Goal: Transaction & Acquisition: Book appointment/travel/reservation

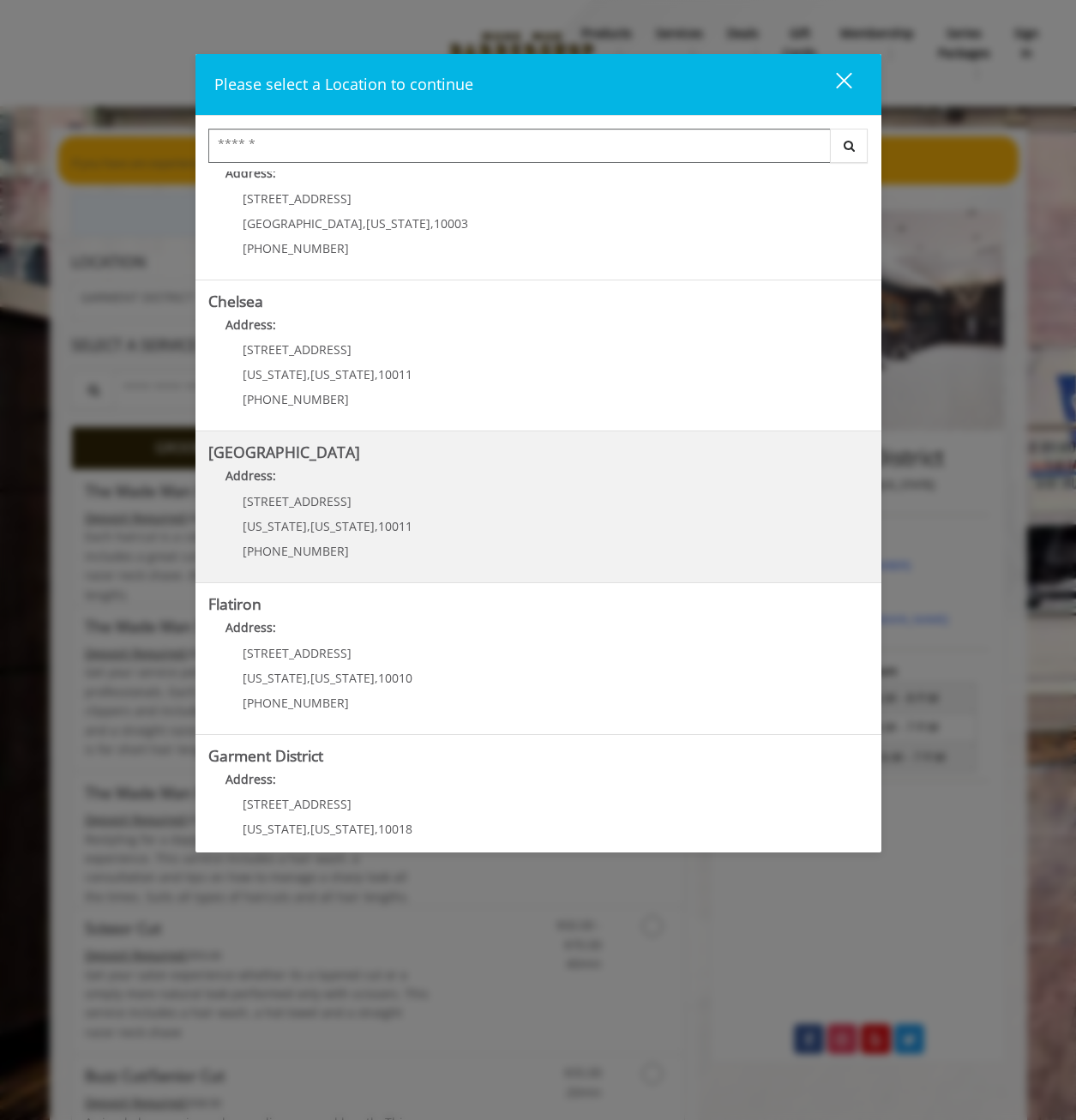
scroll to position [85, 0]
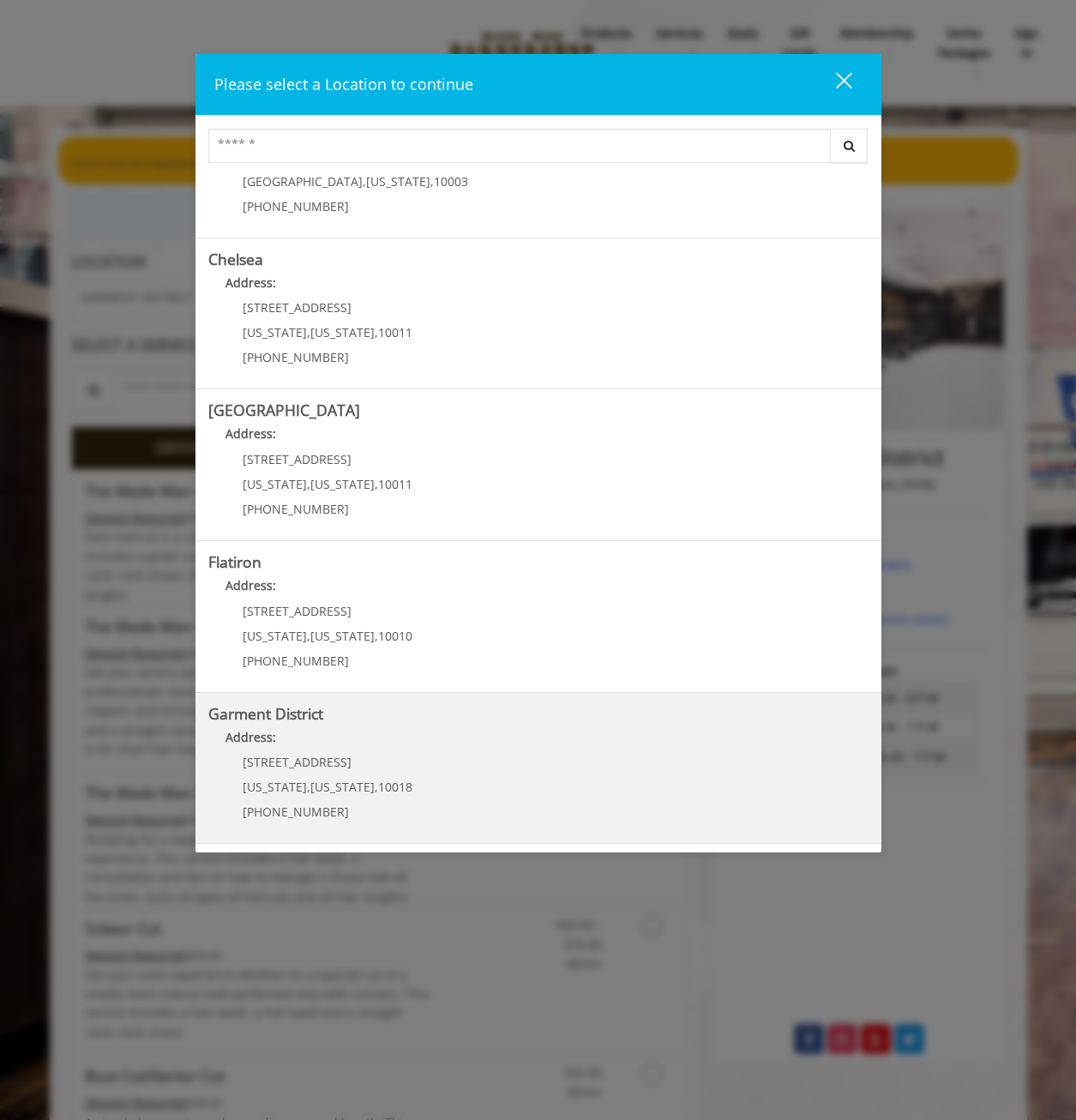
click at [510, 766] on District "Garment District Address: [STREET_ADDRESS][US_STATE][US_STATE] (212) 997-4247" at bounding box center [538, 768] width 661 height 125
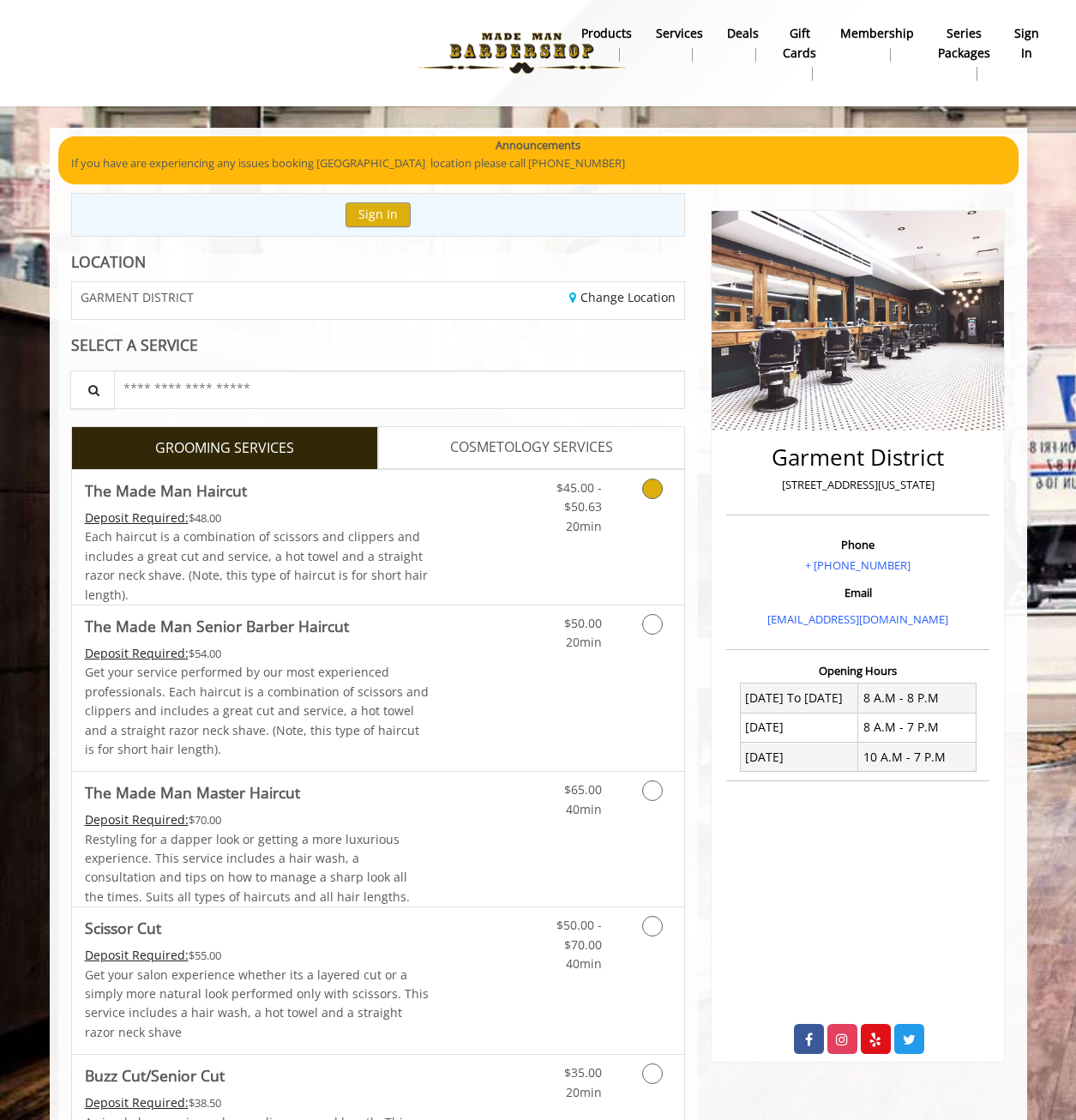
click at [632, 506] on link "Grooming services" at bounding box center [650, 503] width 44 height 66
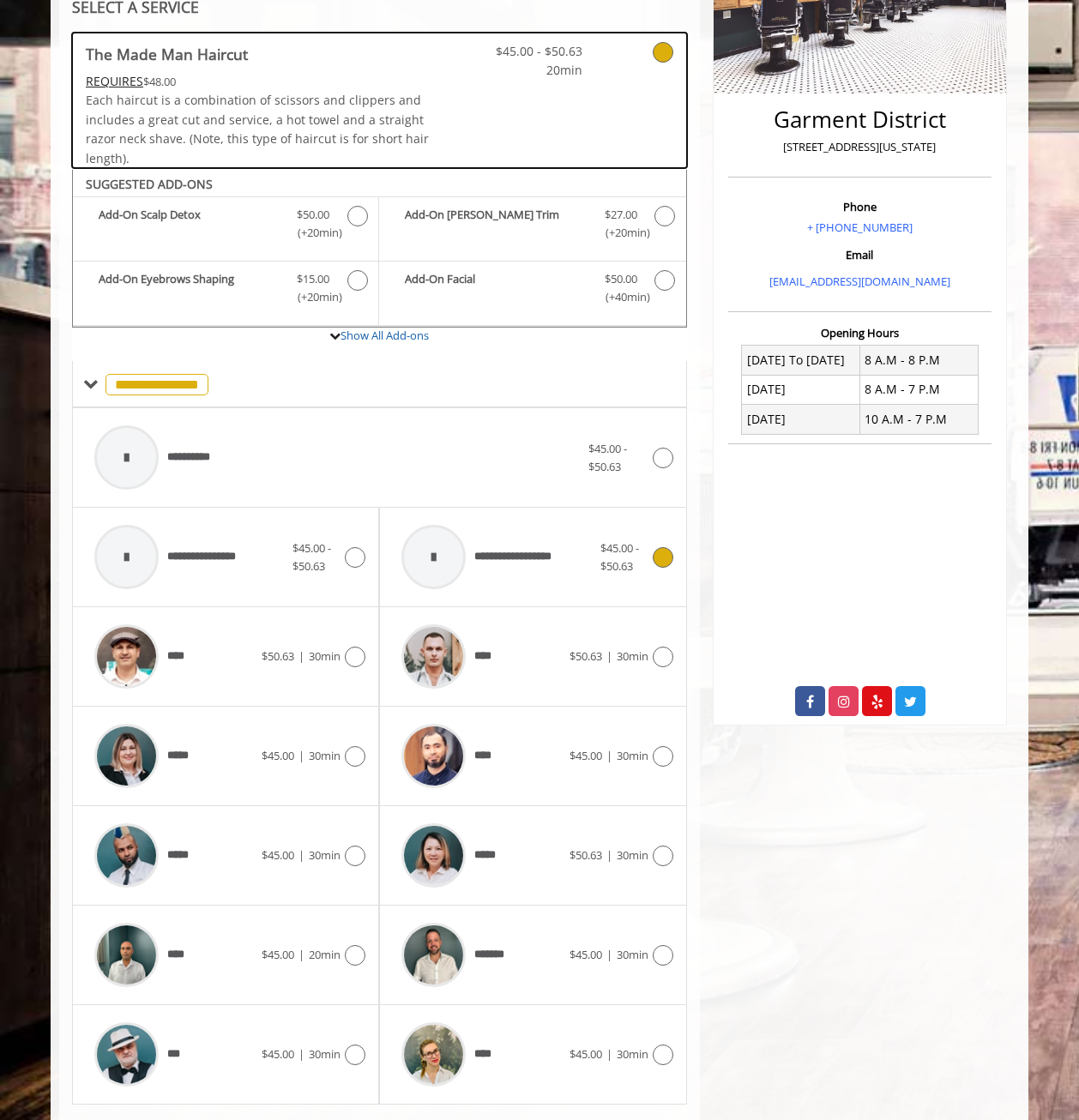
scroll to position [382, 0]
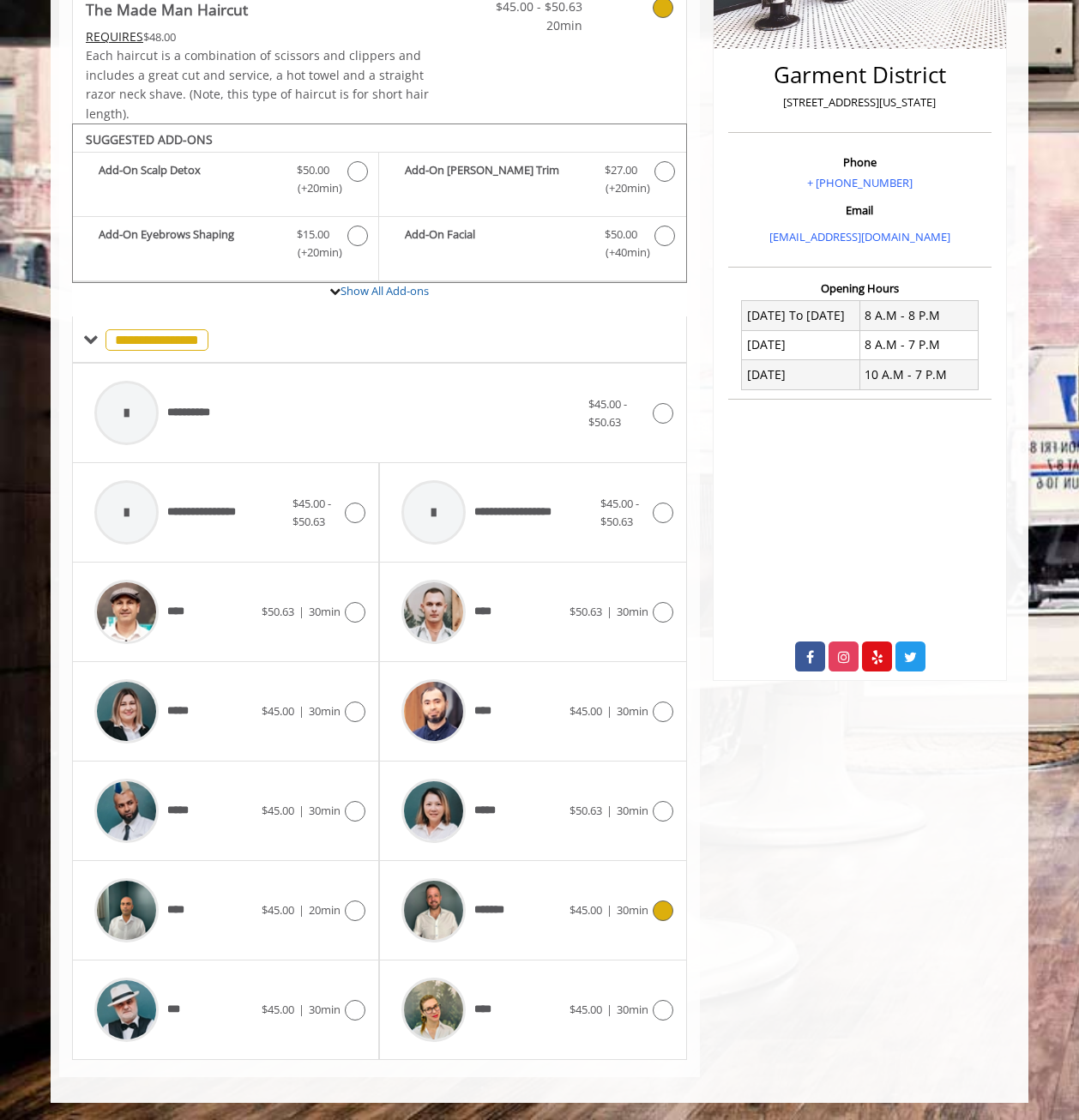
click at [548, 899] on div "*******" at bounding box center [480, 910] width 176 height 82
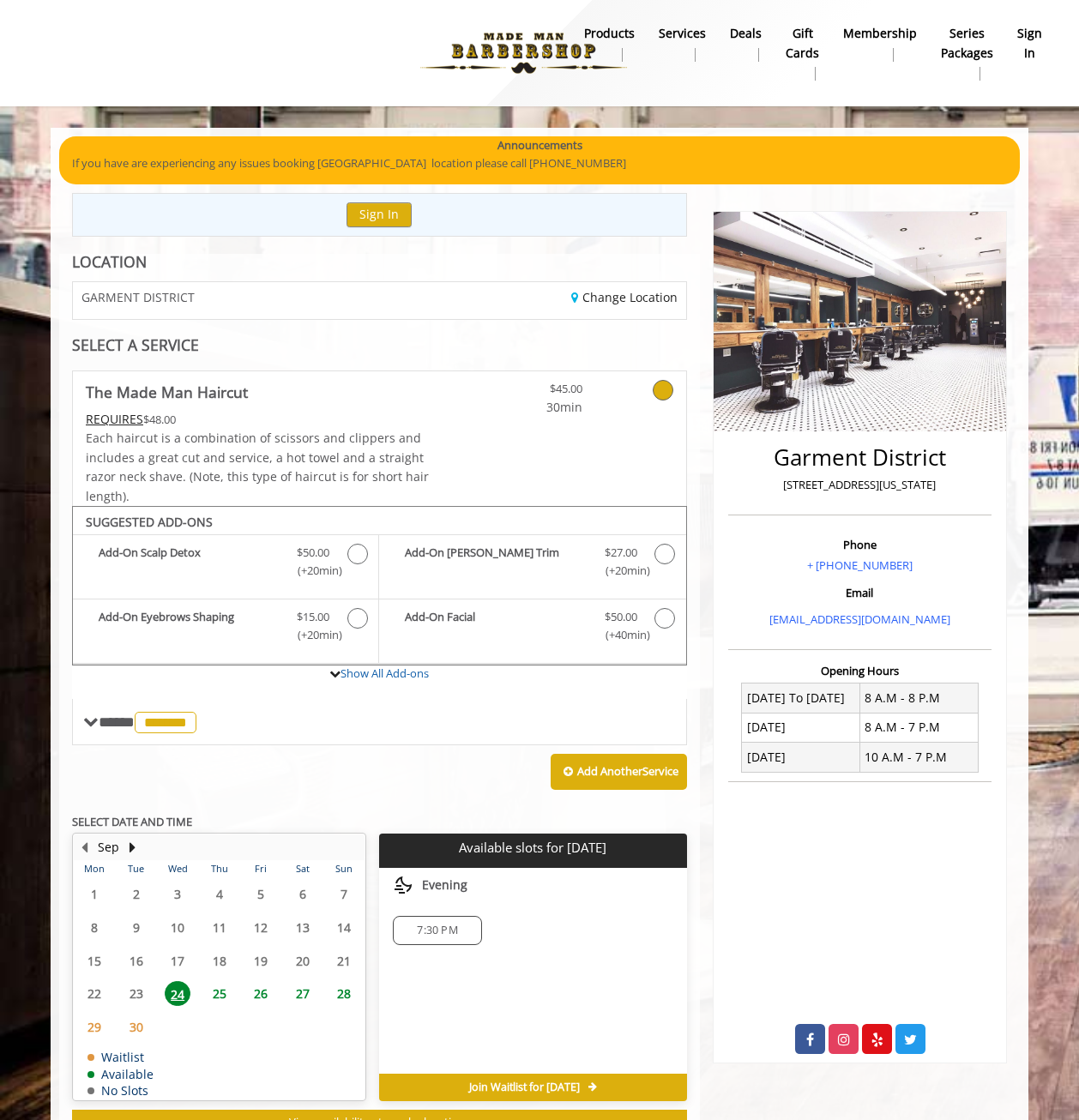
scroll to position [66, 0]
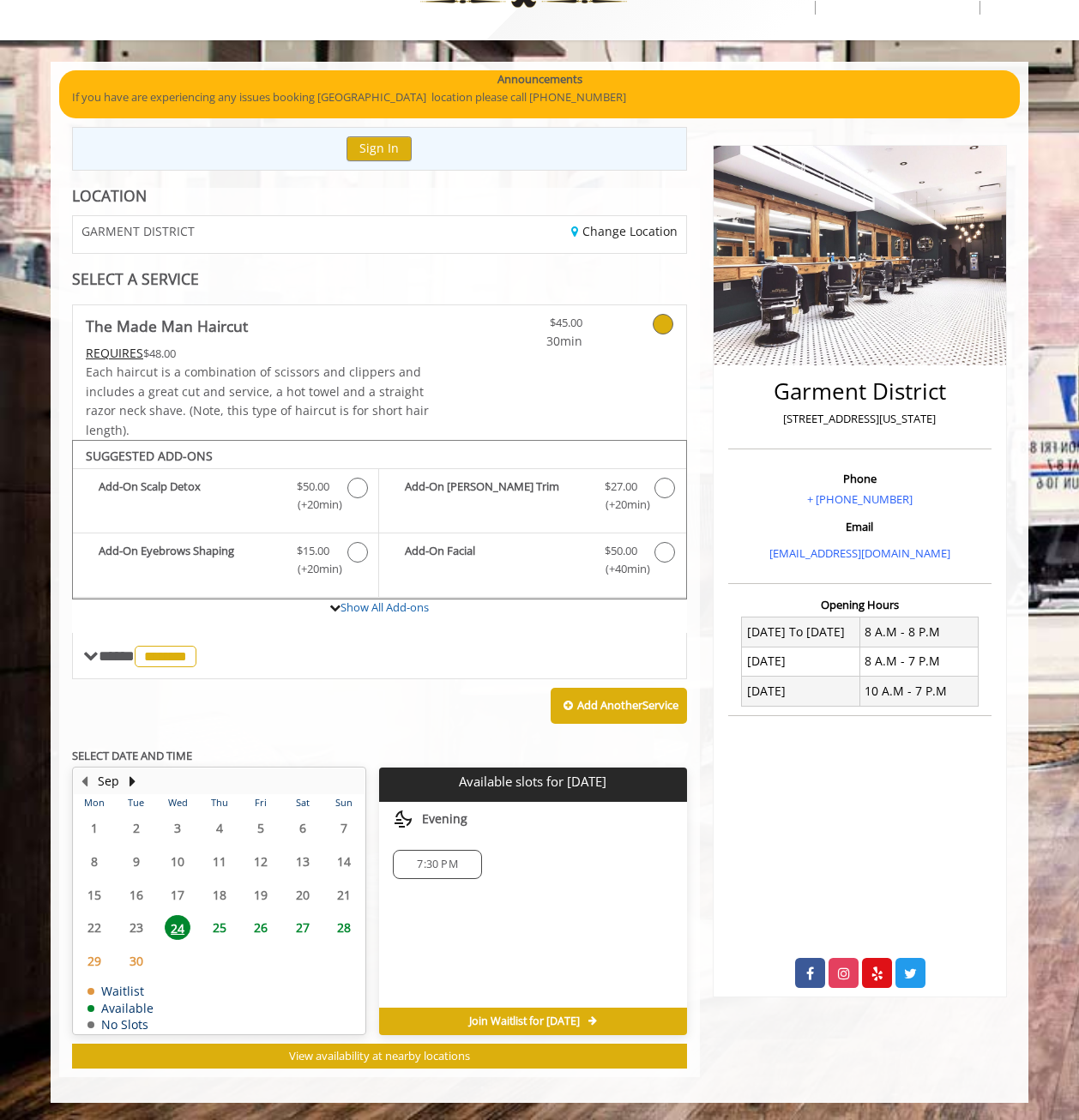
click at [212, 933] on span "25" at bounding box center [220, 927] width 26 height 25
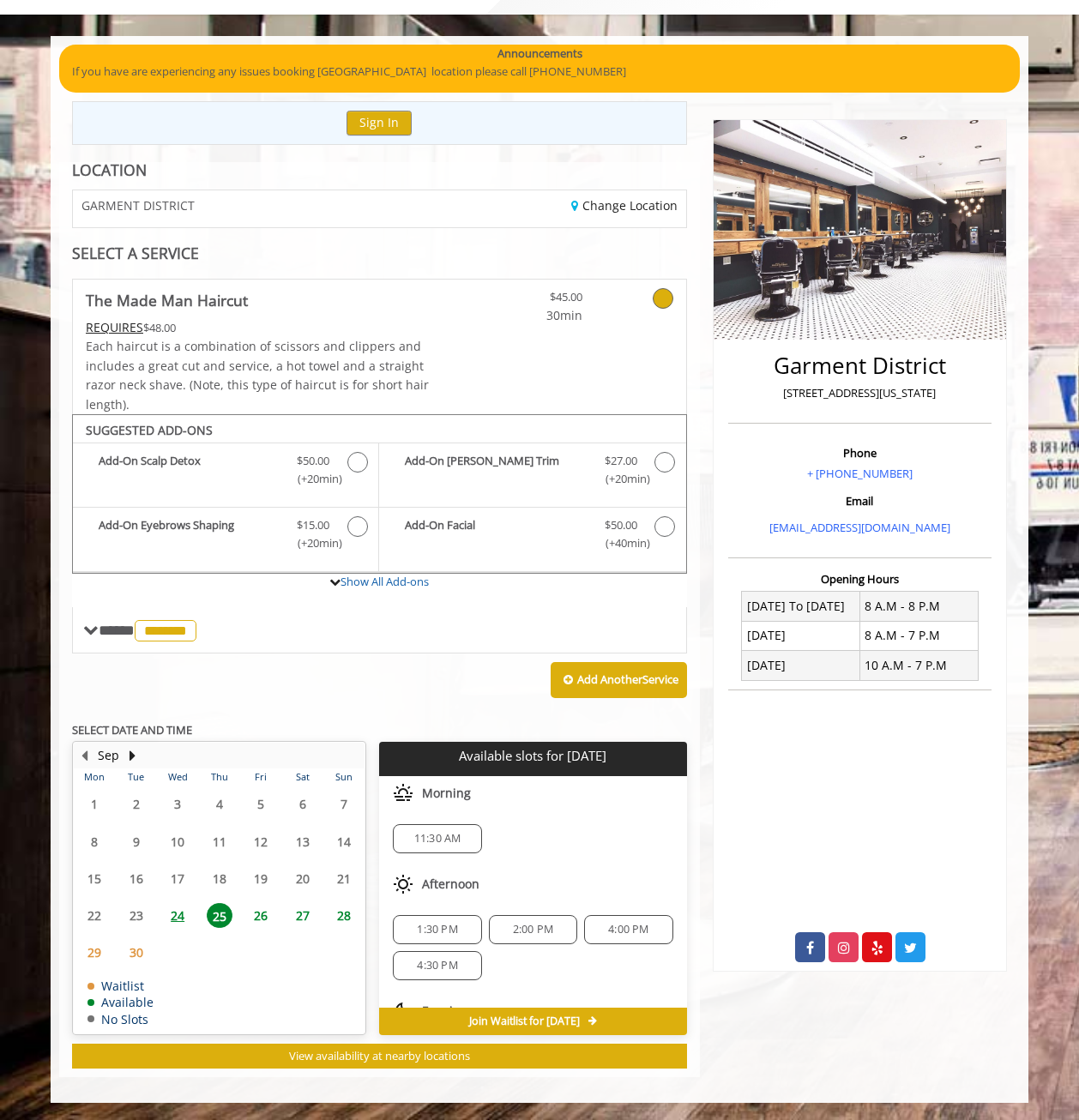
scroll to position [77, 0]
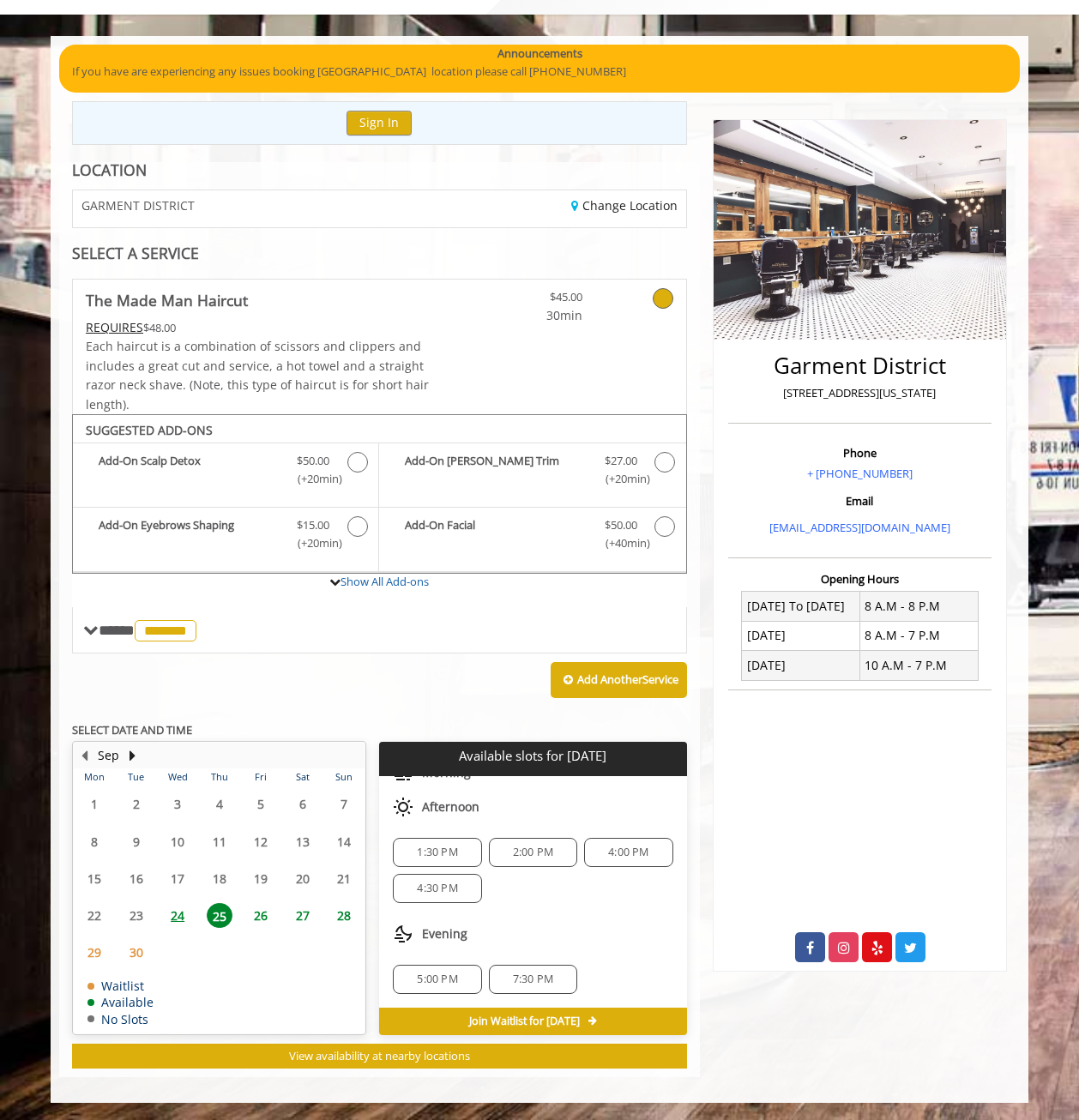
click at [608, 856] on span "4:00 PM" at bounding box center [629, 852] width 40 height 14
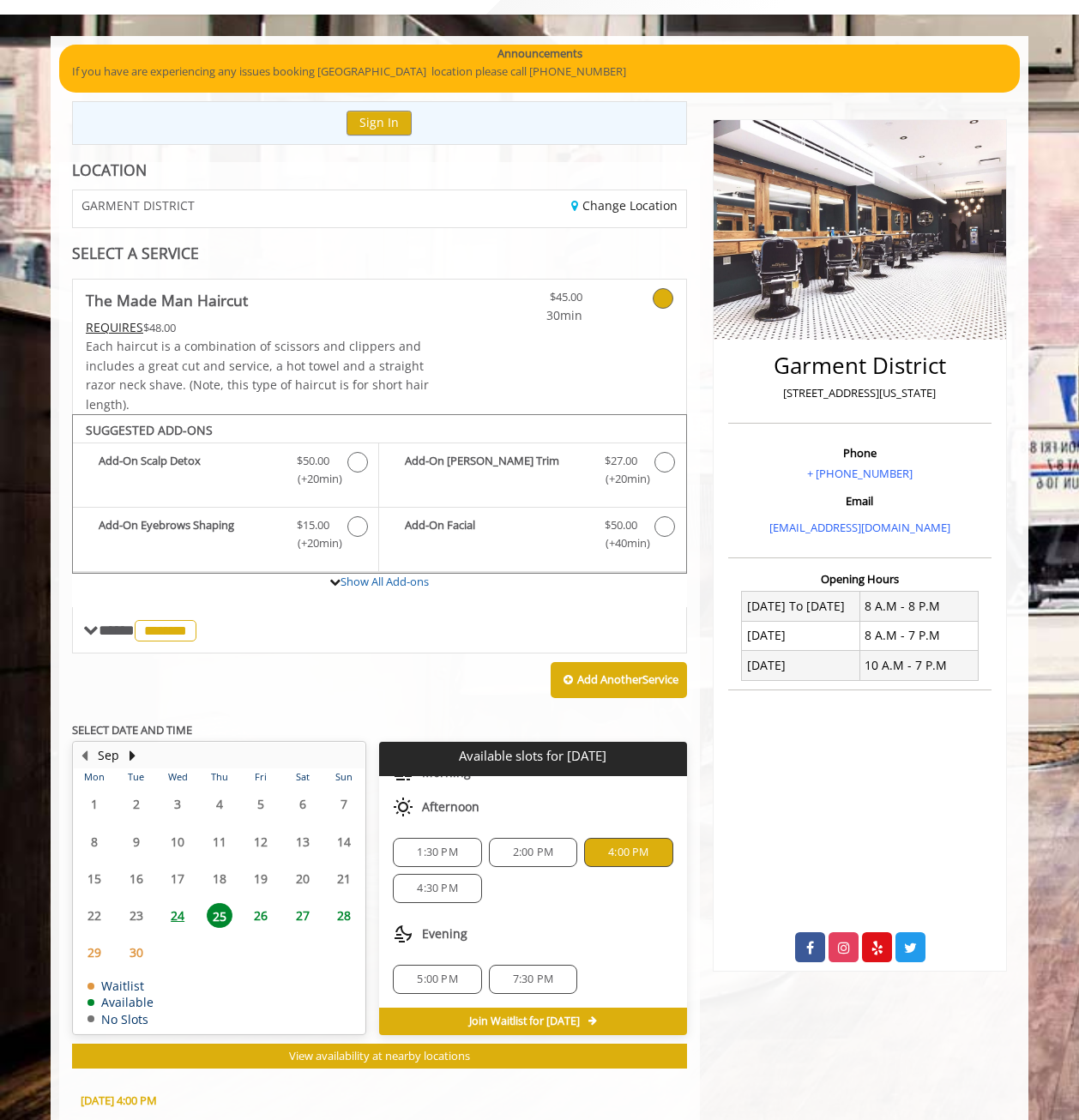
scroll to position [402, 0]
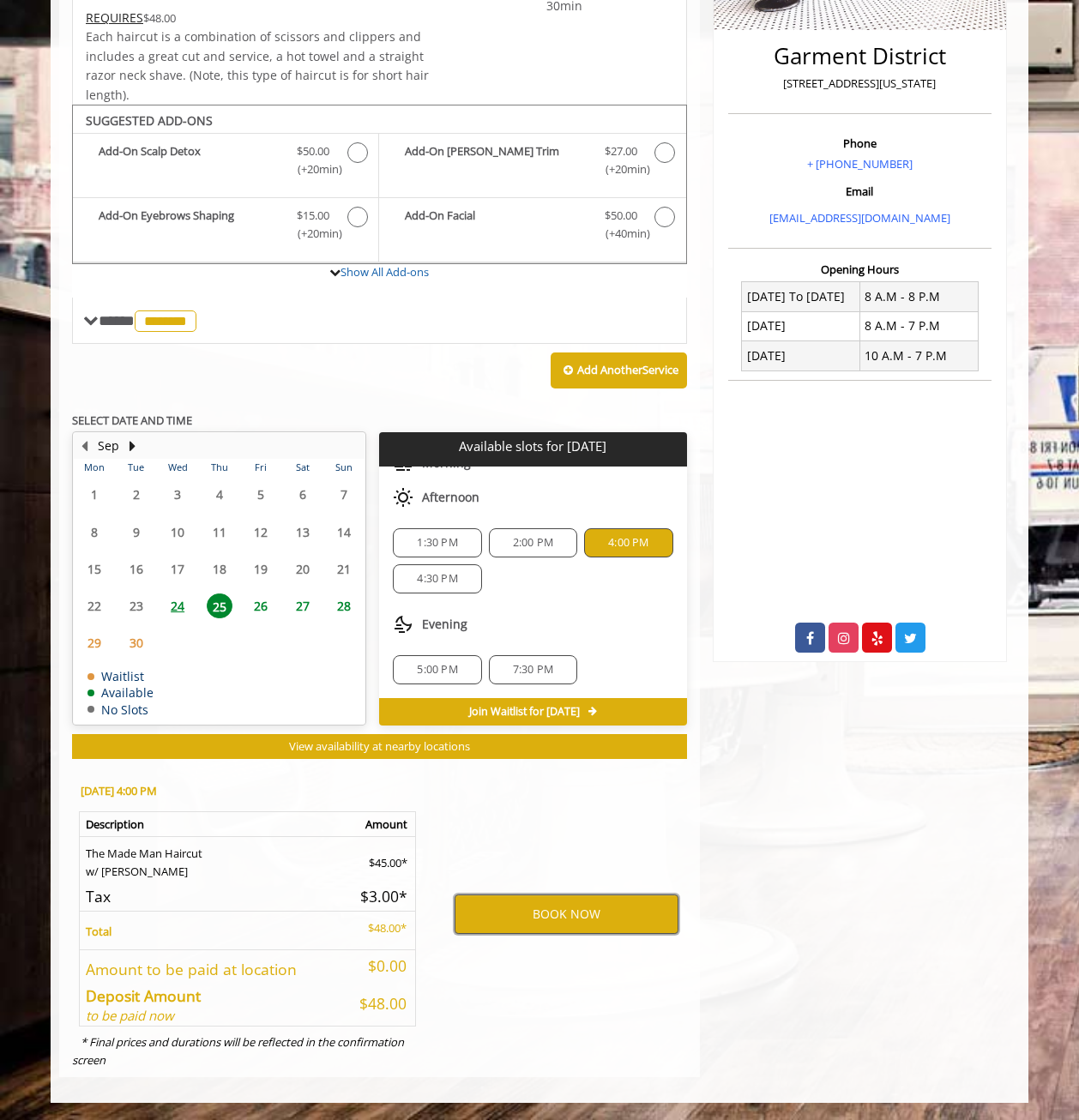
click at [598, 911] on button "BOOK NOW" at bounding box center [567, 914] width 224 height 40
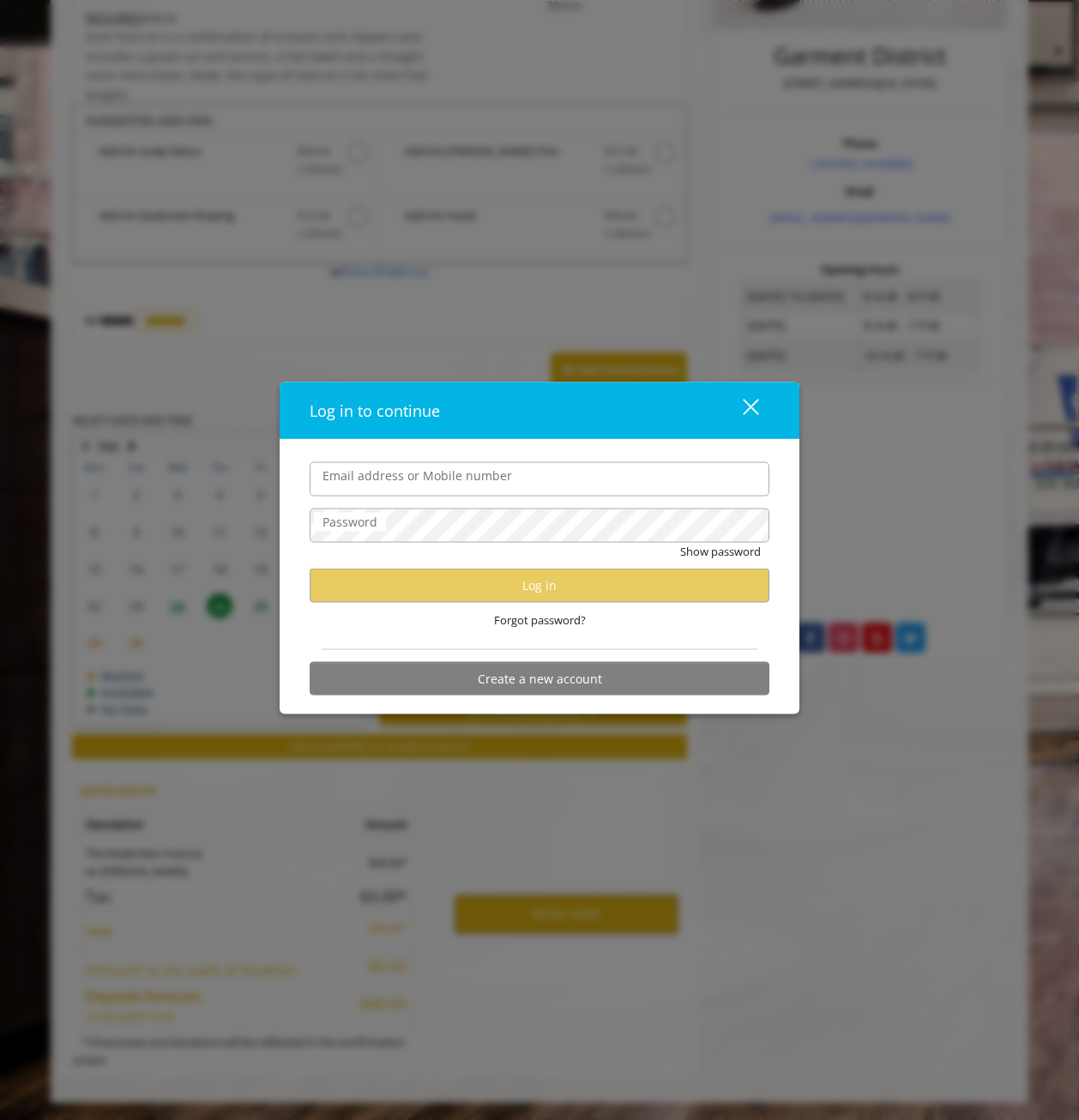
click at [493, 488] on input "Email address or Mobile number" at bounding box center [540, 478] width 460 height 34
type input "**********"
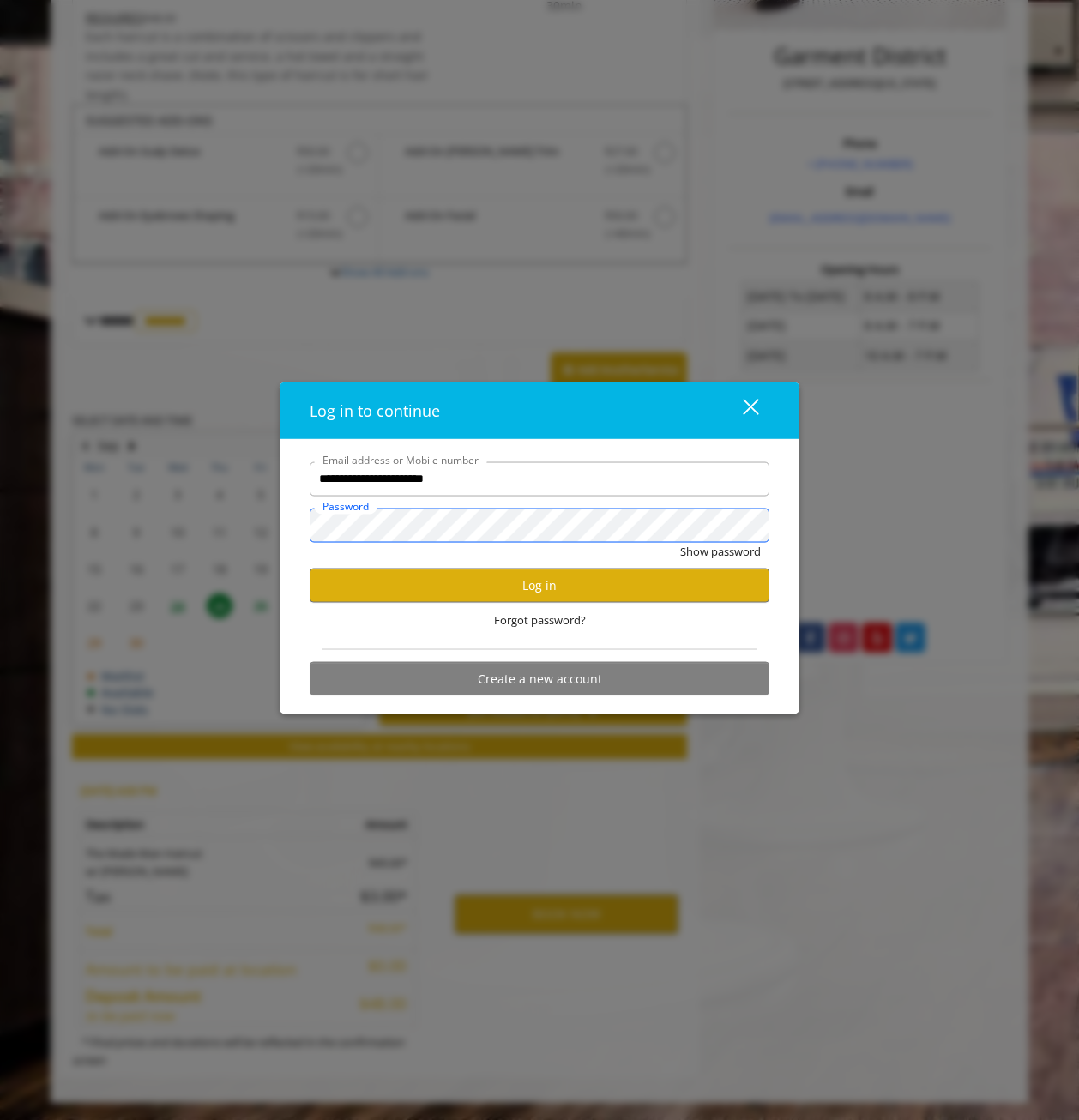
click at [680, 542] on button "Show password" at bounding box center [721, 551] width 81 height 18
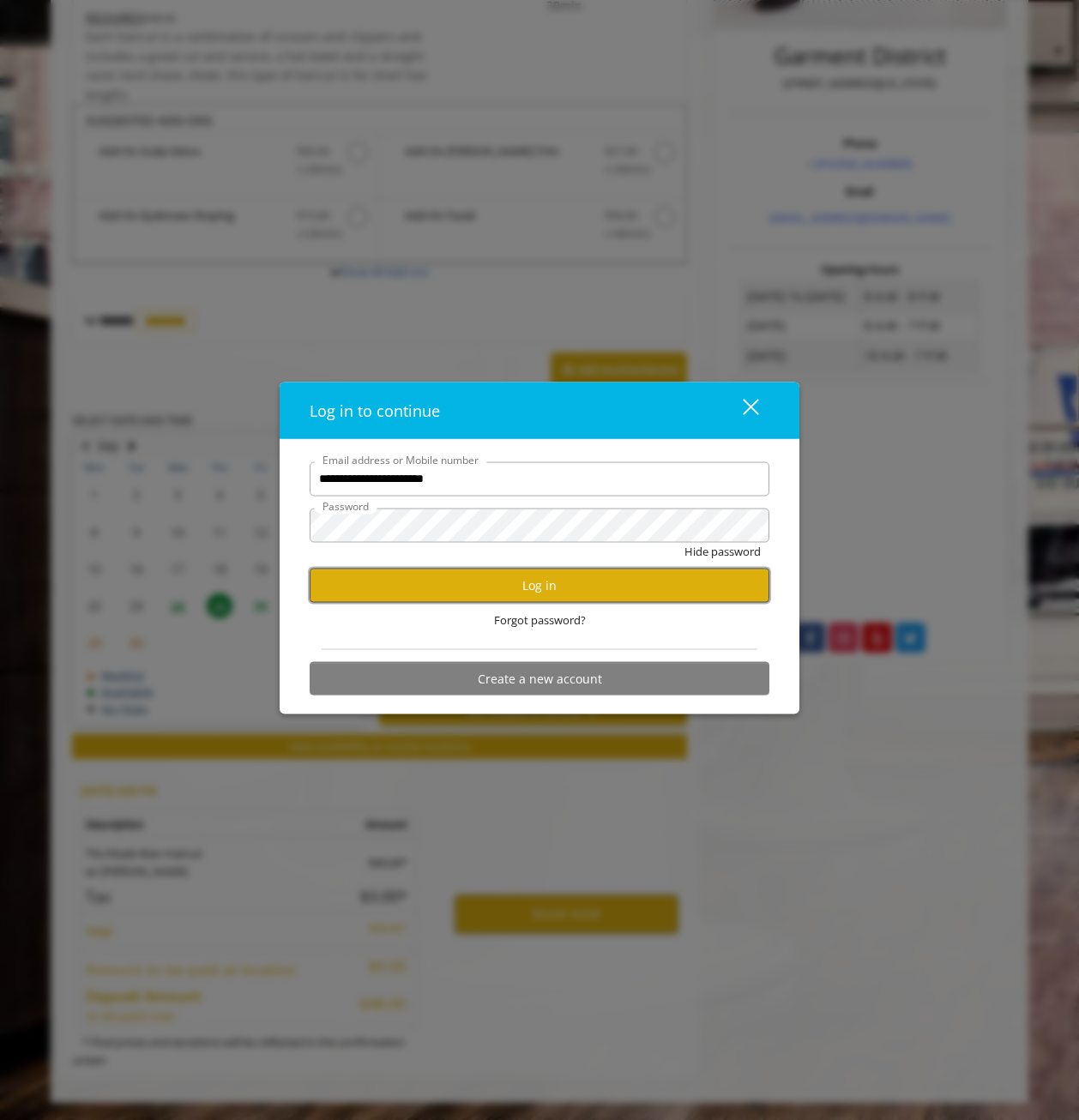
click at [620, 587] on button "Log in" at bounding box center [540, 585] width 460 height 33
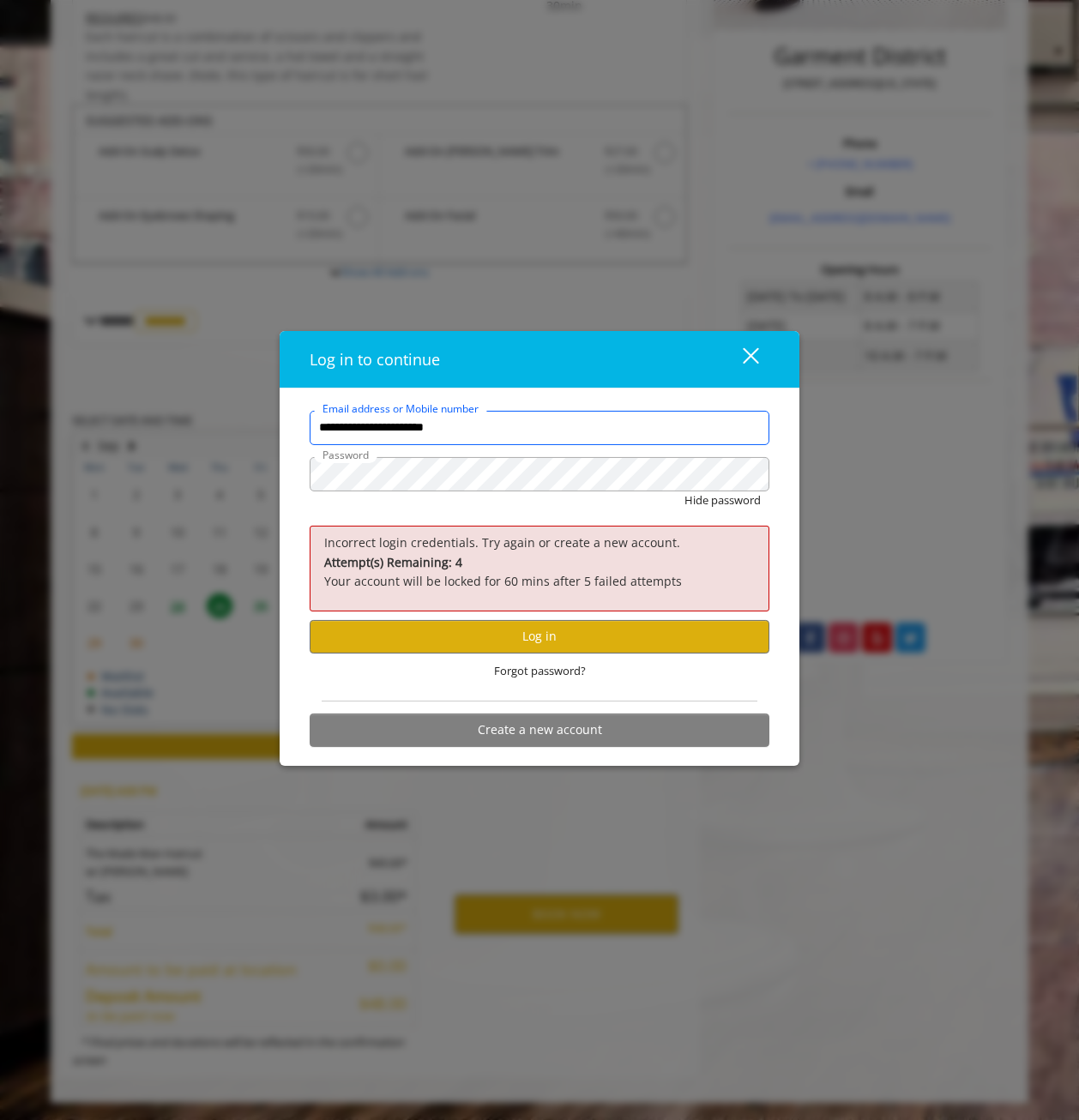
click at [547, 443] on input "**********" at bounding box center [540, 427] width 460 height 34
click at [685, 492] on button "Hide password" at bounding box center [722, 501] width 76 height 18
click at [616, 640] on button "Log in" at bounding box center [540, 637] width 460 height 33
drag, startPoint x: 759, startPoint y: 344, endPoint x: 754, endPoint y: 354, distance: 11.2
click at [756, 344] on button "close" at bounding box center [740, 358] width 58 height 35
